Goal: Check status: Check status

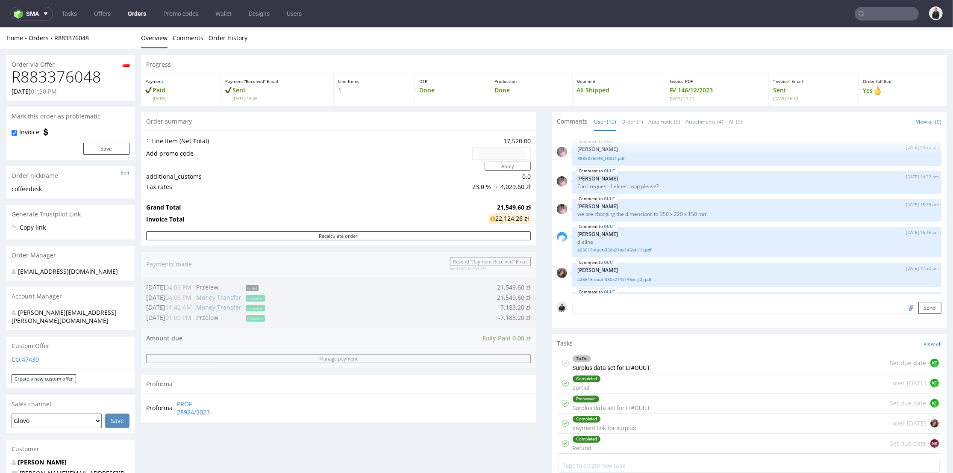
scroll to position [151, 0]
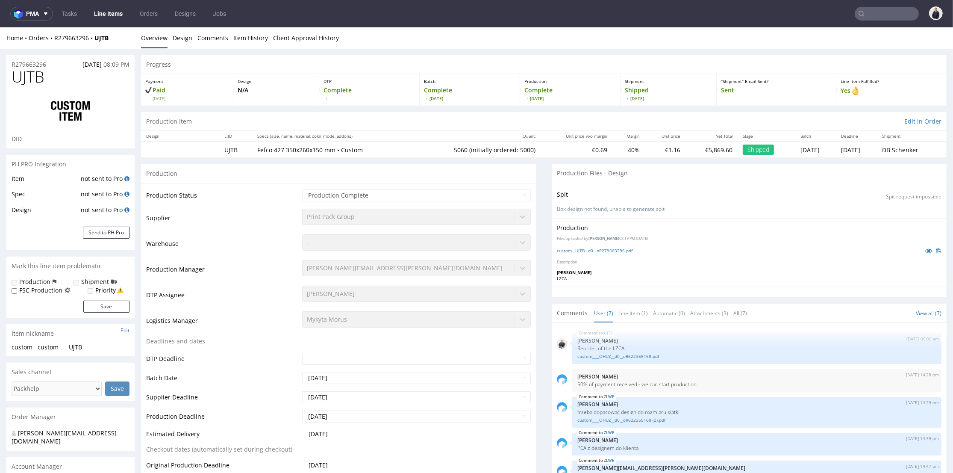
scroll to position [73, 0]
